Goal: Find specific page/section: Find specific page/section

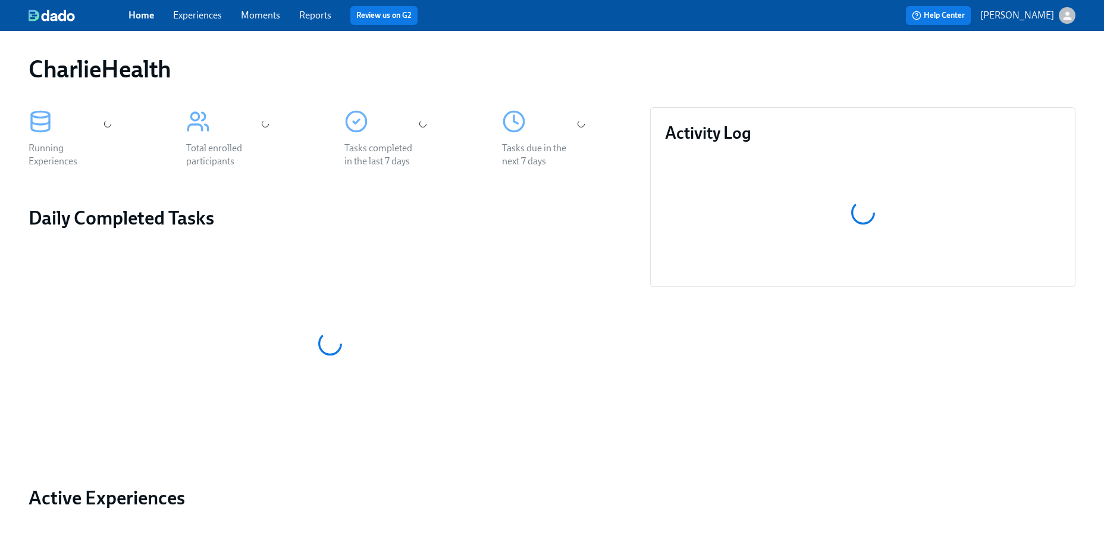
click at [190, 18] on link "Experiences" at bounding box center [197, 15] width 49 height 11
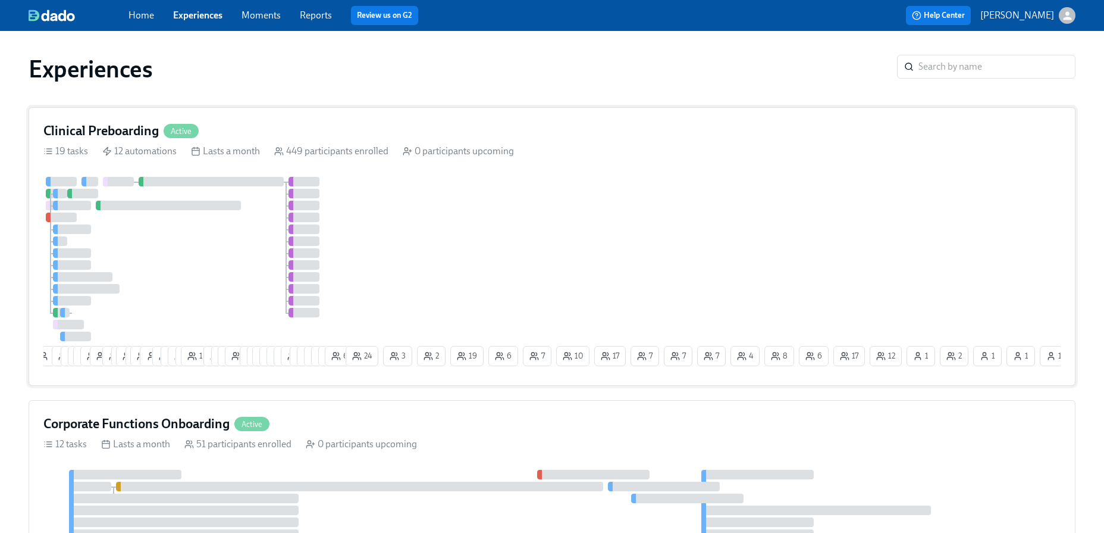
click at [380, 195] on div "1 10 6 9 10 19 2 11 2 16 2 18 1 12 6 6 3 14 8 1 6 8 4 2 23 21 12 11 12 3 3 4 7 …" at bounding box center [552, 274] width 1018 height 194
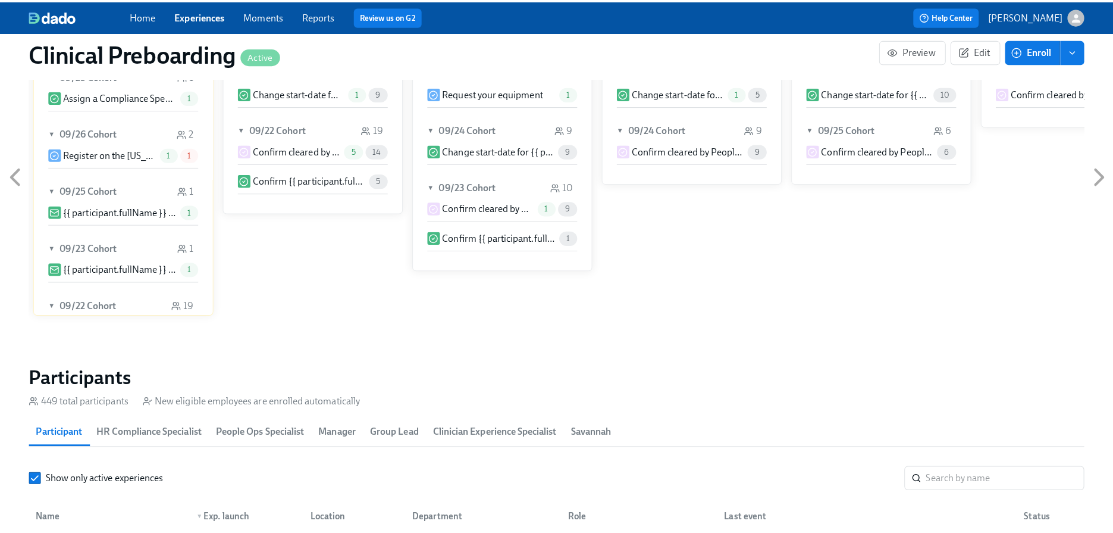
scroll to position [1175, 0]
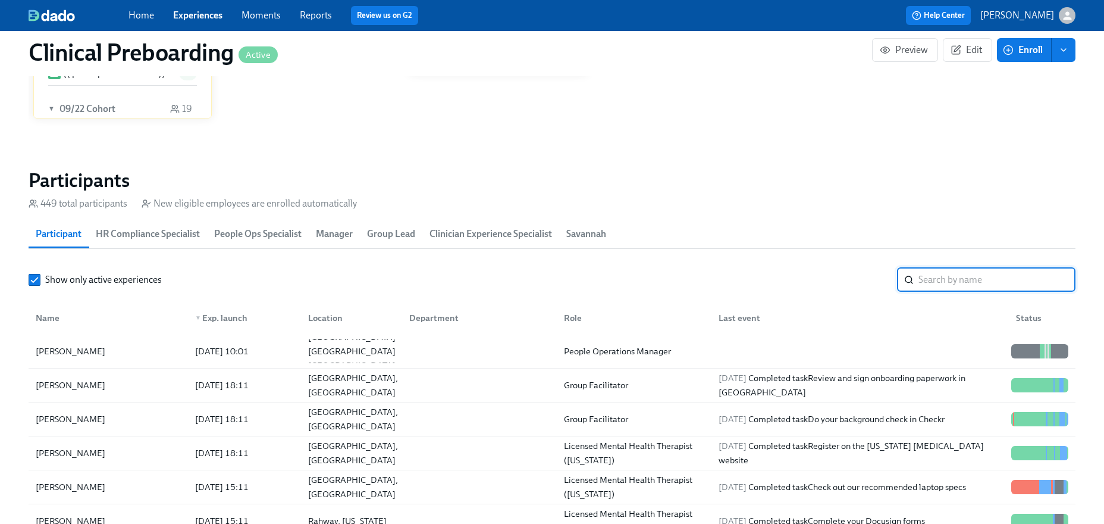
click at [943, 283] on input "search" at bounding box center [997, 280] width 157 height 24
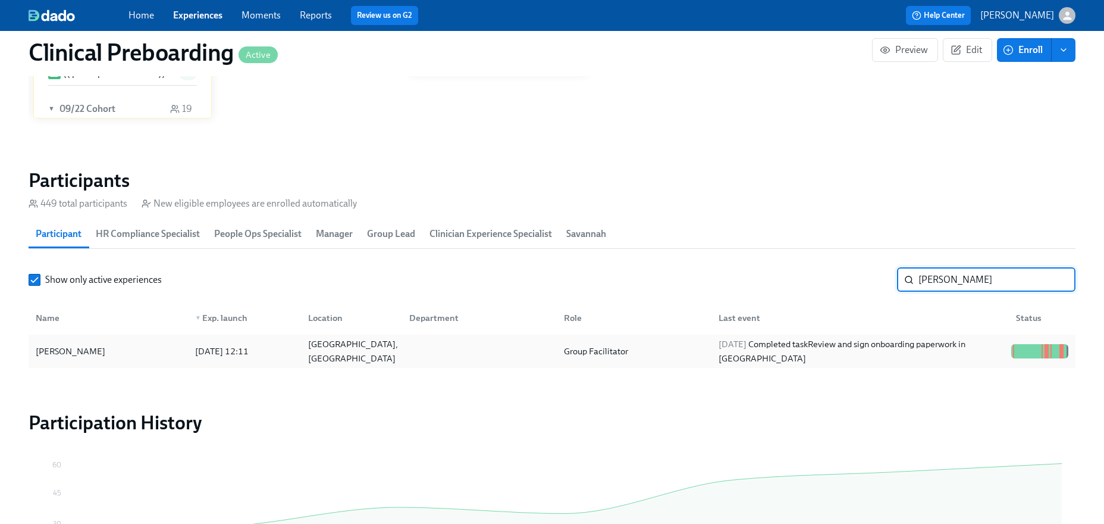
type input "[PERSON_NAME]"
click at [1049, 342] on div at bounding box center [1040, 351] width 67 height 24
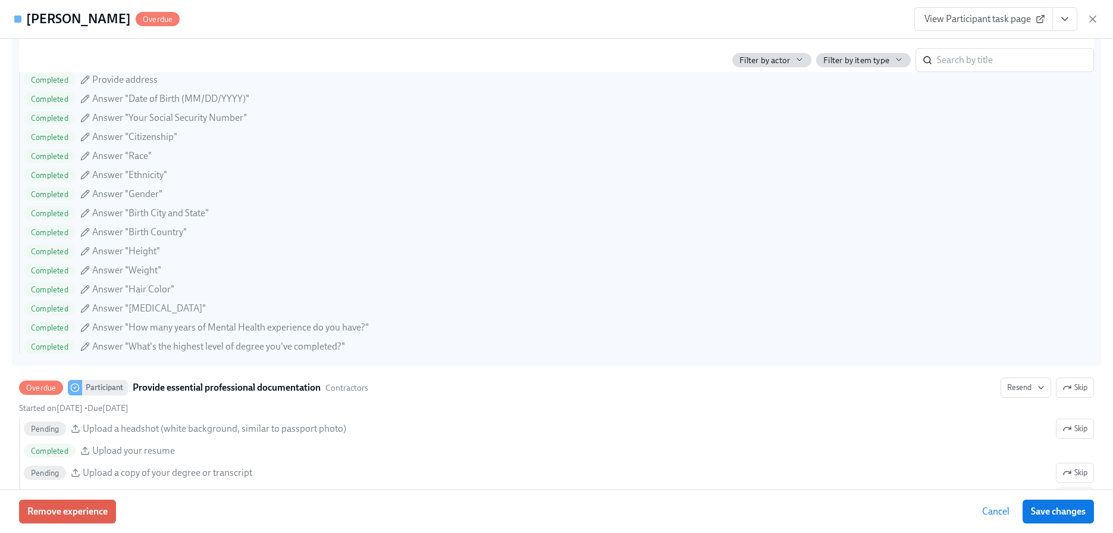
scroll to position [1095, 0]
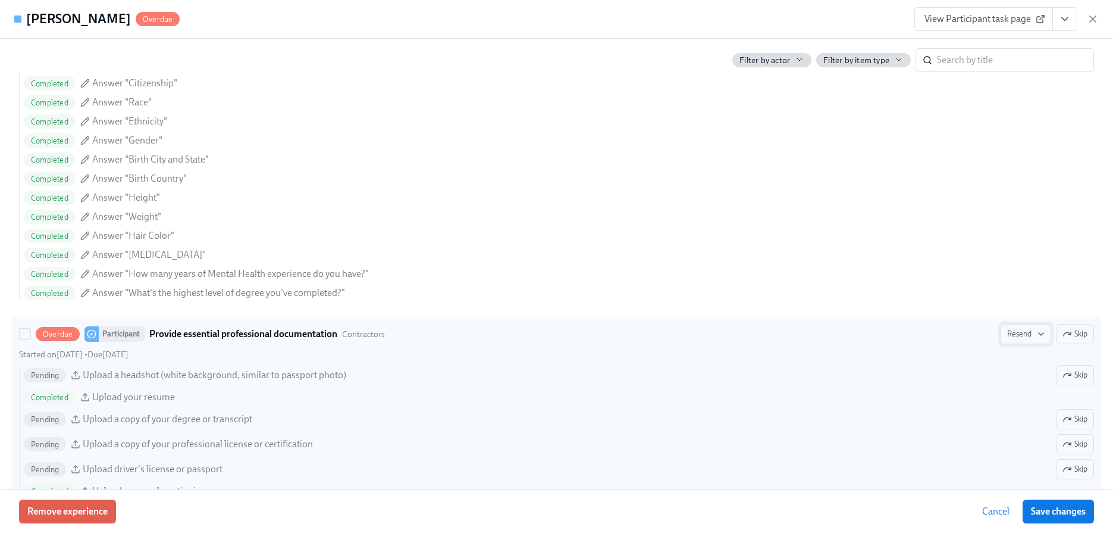
click at [1007, 340] on button "Resend" at bounding box center [1026, 334] width 51 height 20
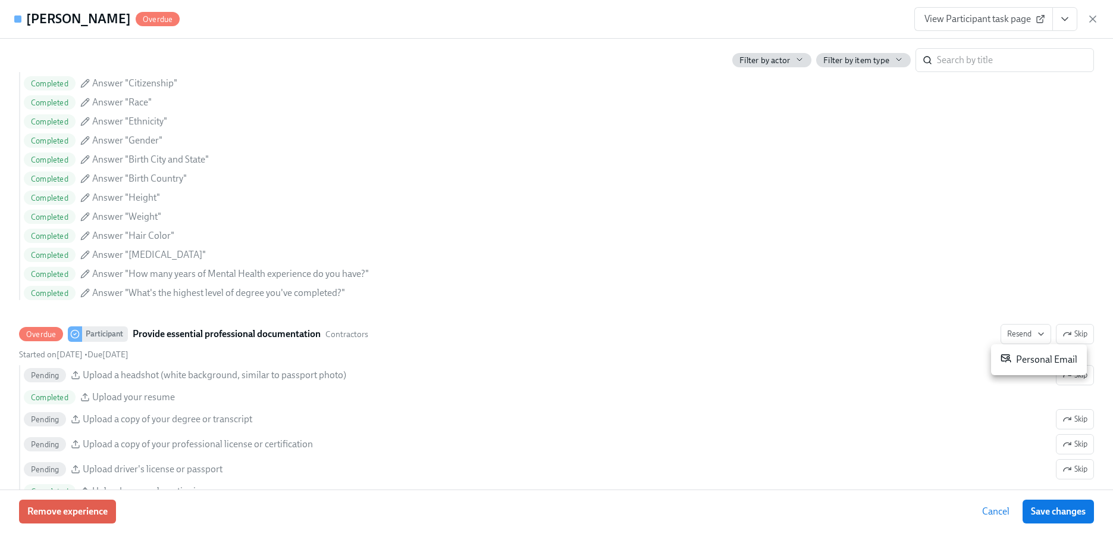
click at [1016, 362] on div "Personal Email" at bounding box center [1039, 359] width 77 height 14
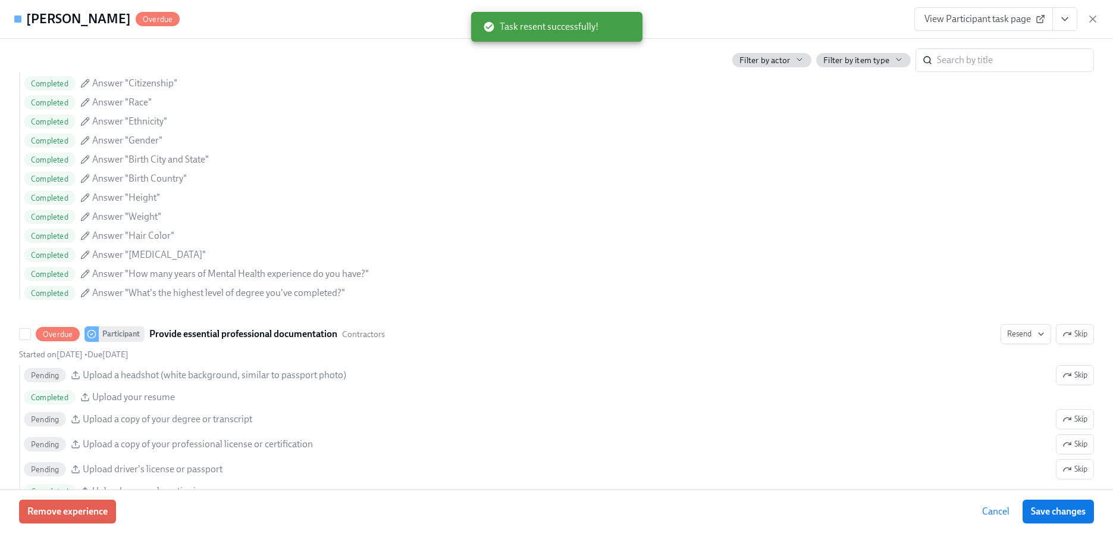
scroll to position [0, 14175]
